Goal: Navigation & Orientation: Find specific page/section

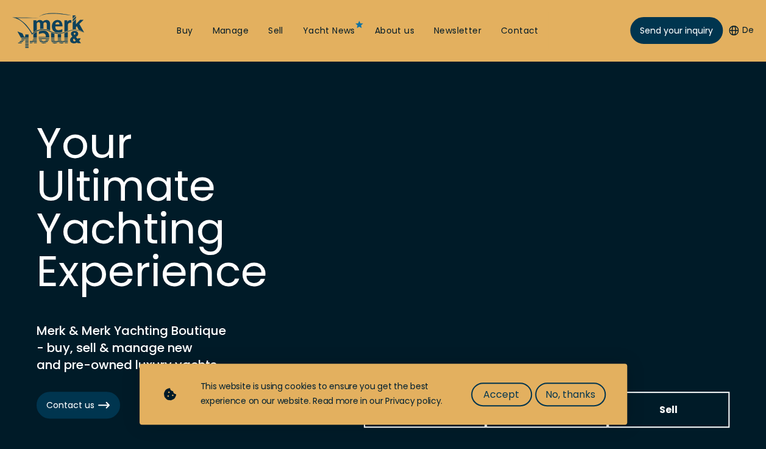
click at [500, 383] on button "Accept" at bounding box center [501, 394] width 61 height 24
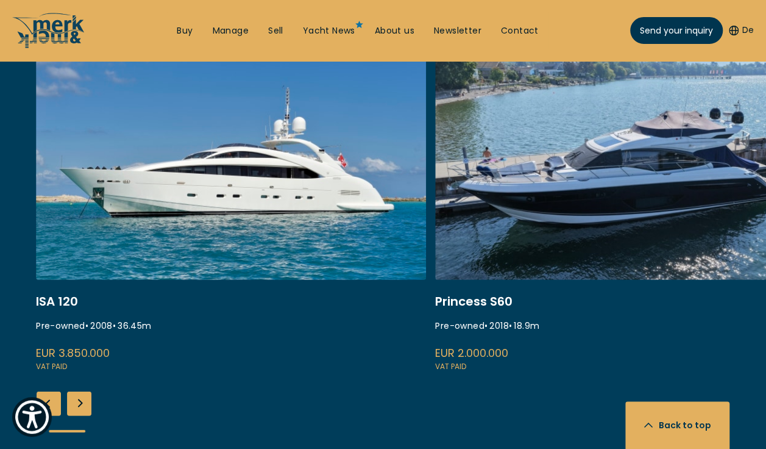
scroll to position [1457, 0]
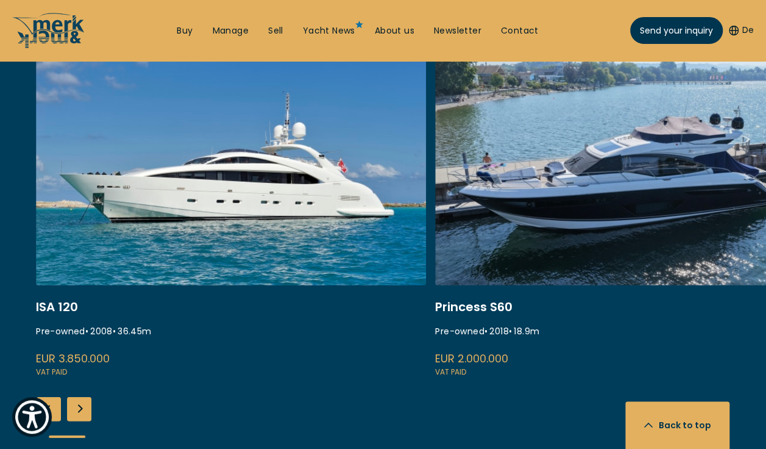
click at [79, 397] on div "Next slide" at bounding box center [79, 409] width 24 height 24
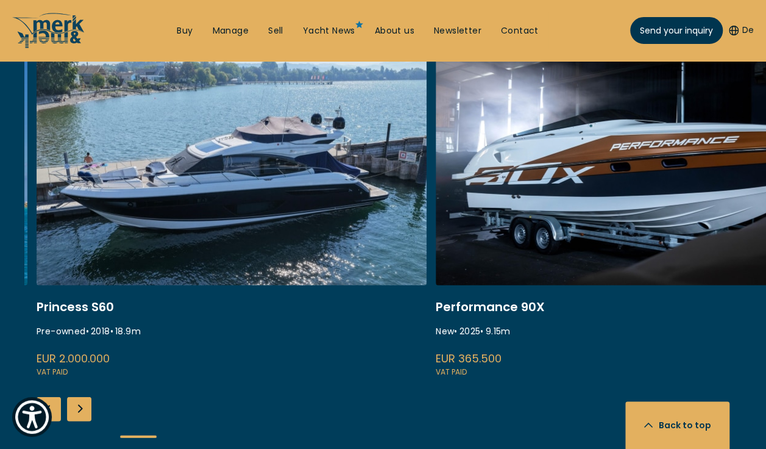
click at [83, 397] on div "Next slide" at bounding box center [79, 409] width 24 height 24
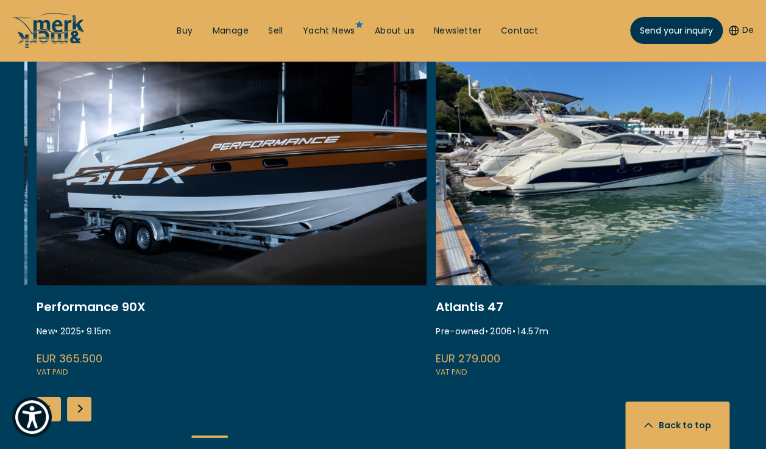
click at [80, 397] on div "Next slide" at bounding box center [79, 409] width 24 height 24
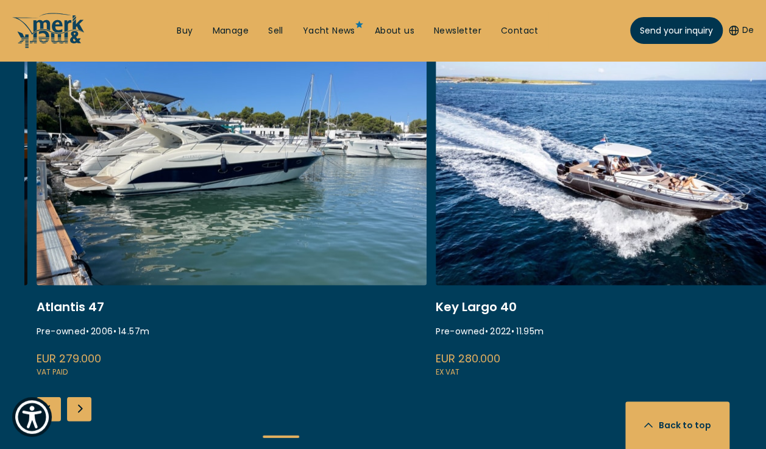
click at [88, 397] on div "Next slide" at bounding box center [79, 409] width 24 height 24
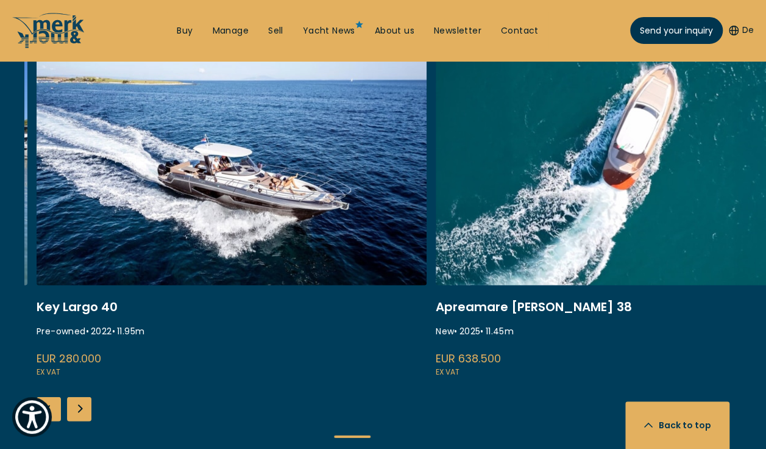
click at [78, 397] on div "Next slide" at bounding box center [79, 409] width 24 height 24
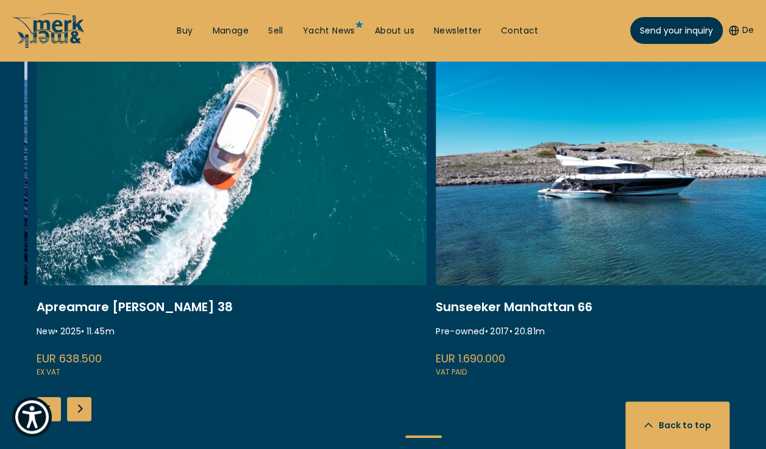
click at [79, 397] on div "Next slide" at bounding box center [79, 409] width 24 height 24
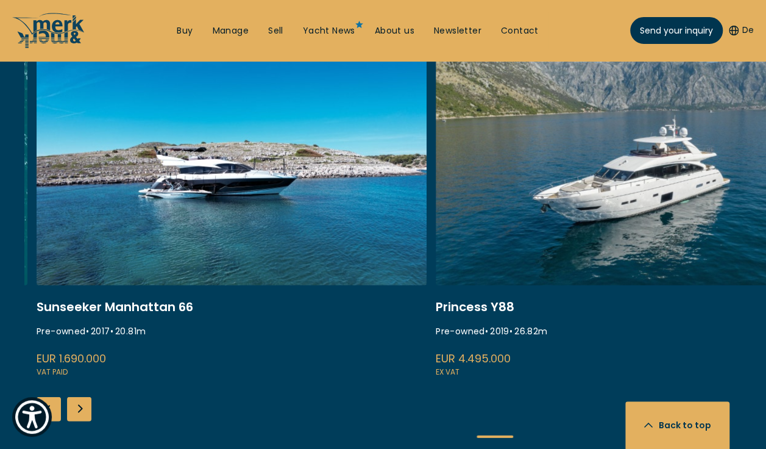
click at [76, 397] on div "Next slide" at bounding box center [79, 409] width 24 height 24
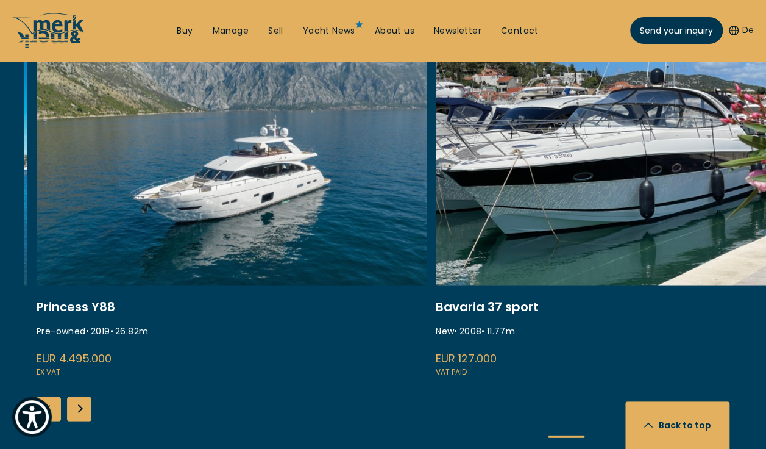
click at [80, 397] on div "Next slide" at bounding box center [79, 409] width 24 height 24
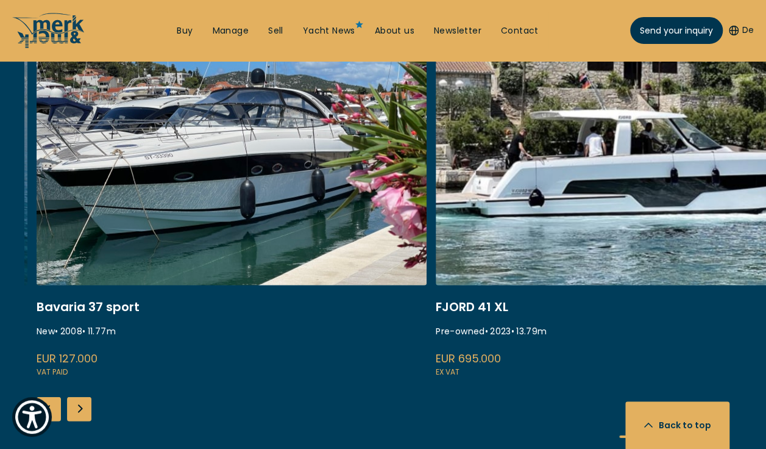
click at [77, 397] on div "Next slide" at bounding box center [79, 409] width 24 height 24
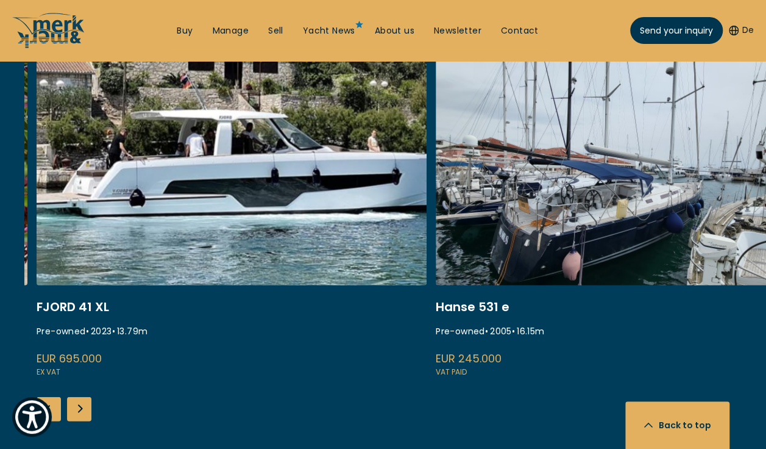
click at [79, 397] on div "Next slide" at bounding box center [79, 409] width 24 height 24
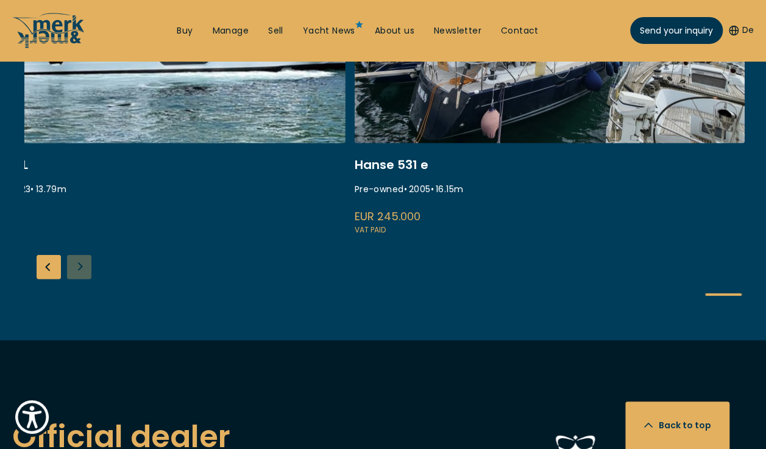
scroll to position [1602, 0]
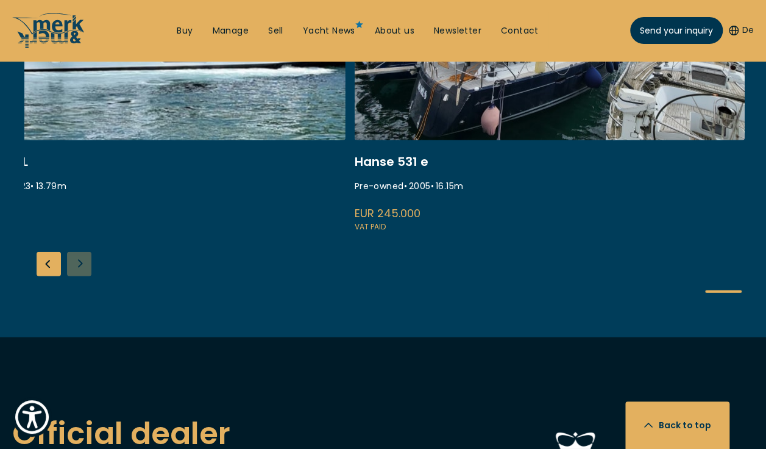
click at [519, 32] on link "Contact" at bounding box center [520, 31] width 38 height 12
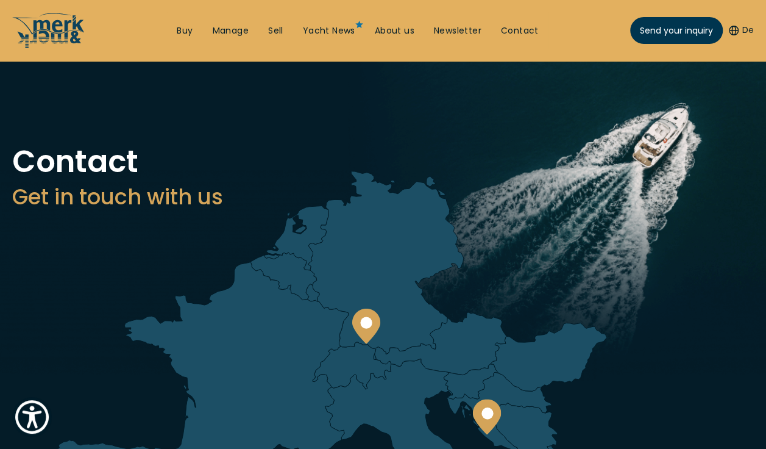
click at [332, 34] on link "Yacht News" at bounding box center [329, 31] width 52 height 12
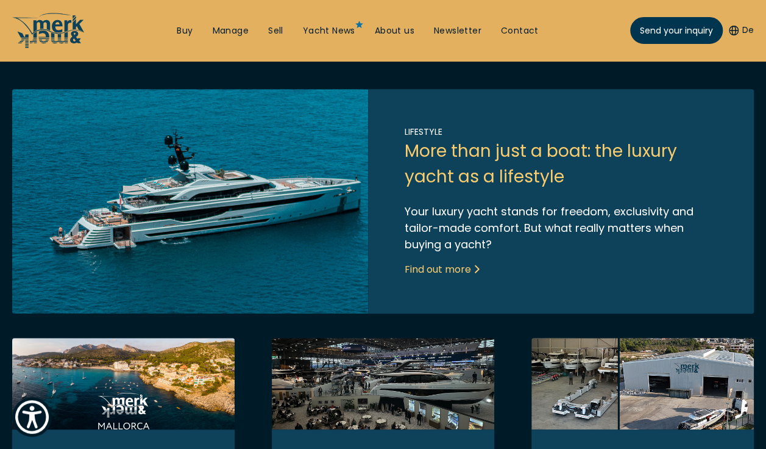
scroll to position [278, 0]
